Goal: Find specific page/section: Find specific page/section

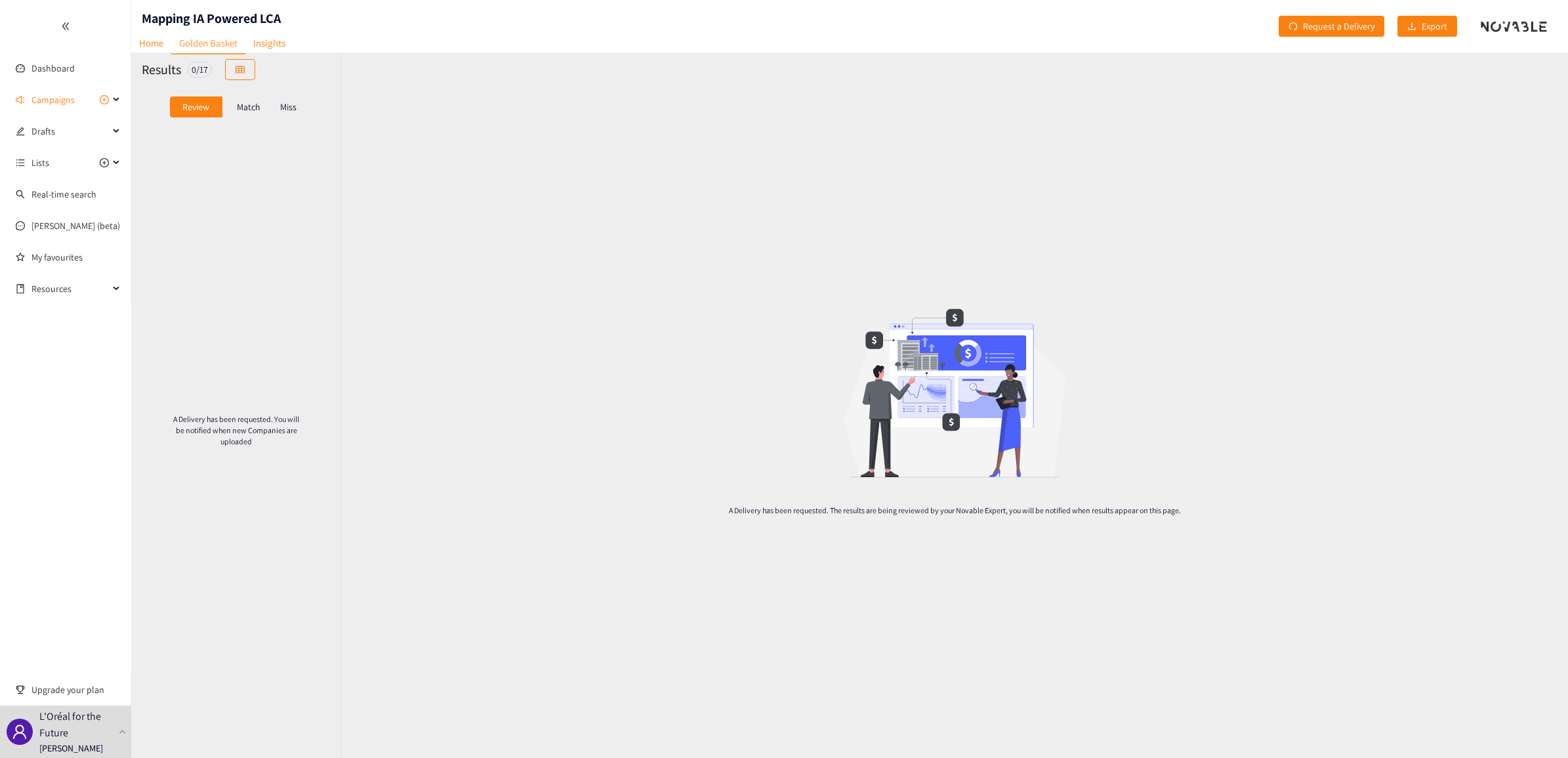
click at [249, 105] on p "Match" at bounding box center [248, 107] width 23 height 11
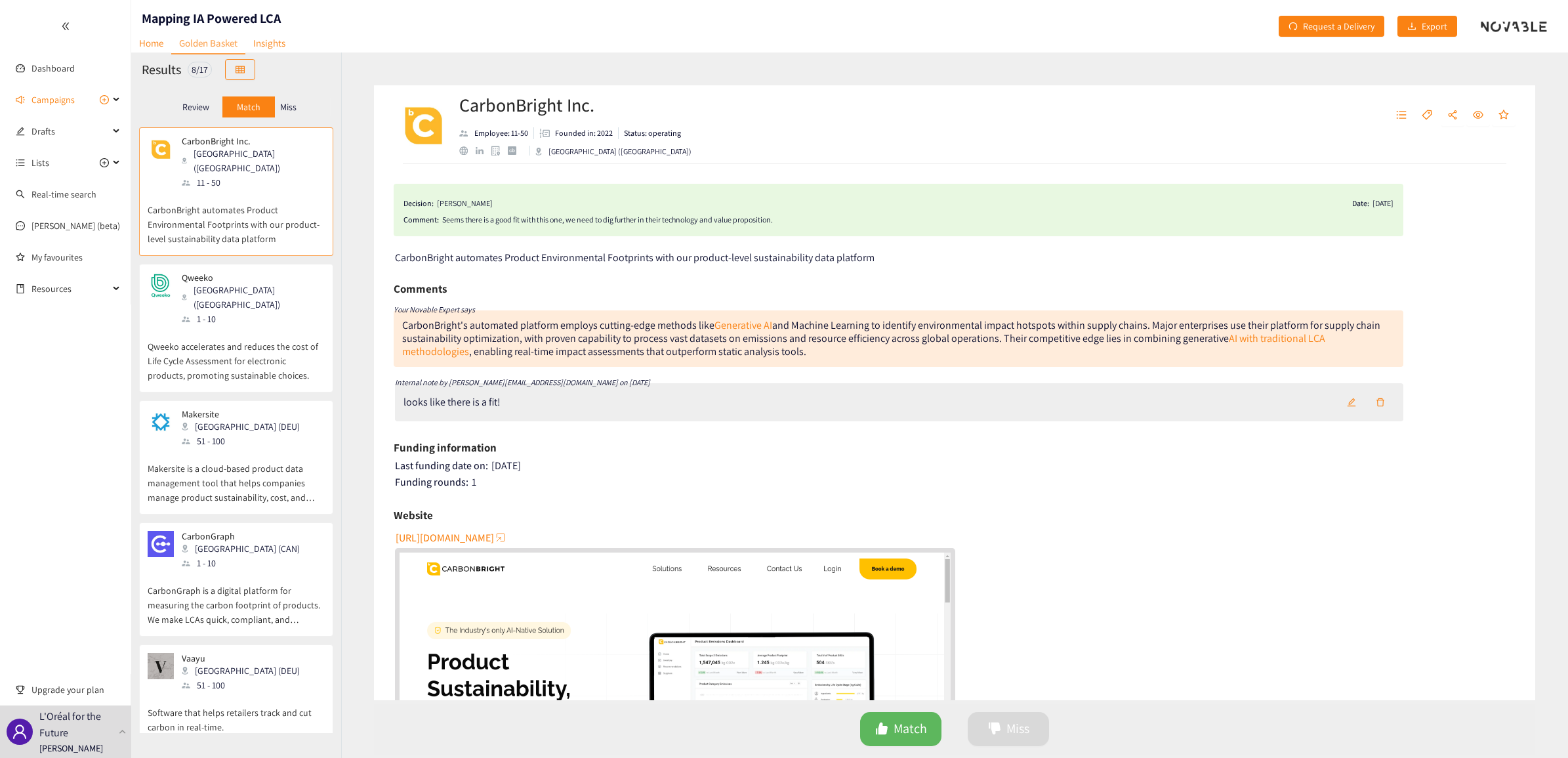
click at [194, 105] on p "Review" at bounding box center [196, 107] width 27 height 11
